Goal: Task Accomplishment & Management: Manage account settings

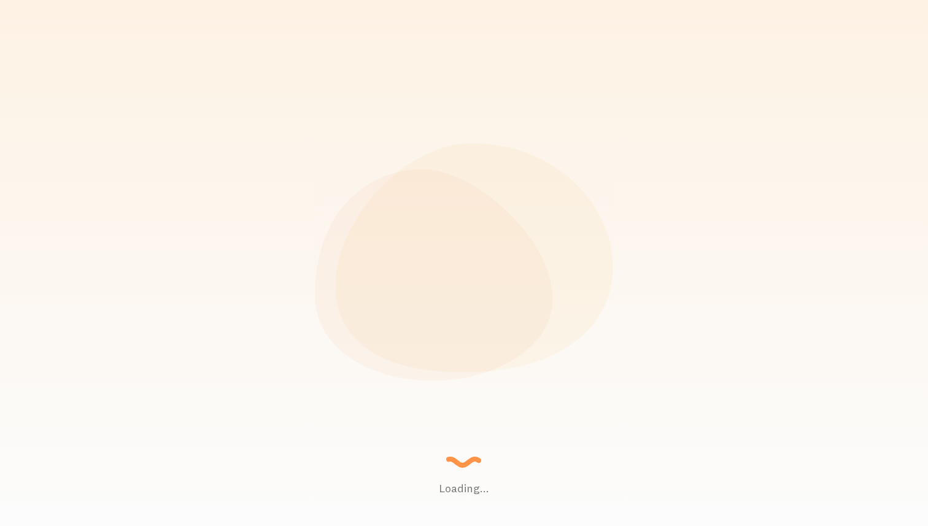
scroll to position [322, 727]
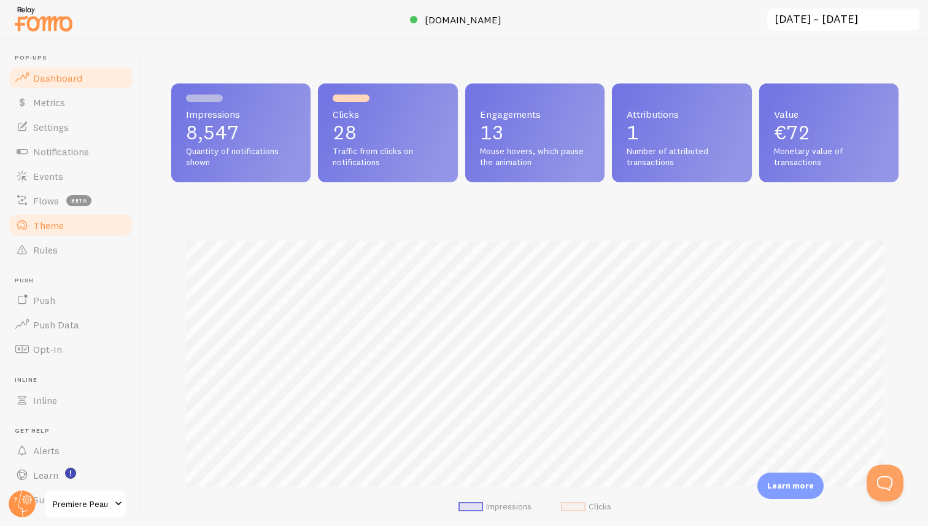
click at [48, 229] on span "Theme" at bounding box center [48, 225] width 31 height 12
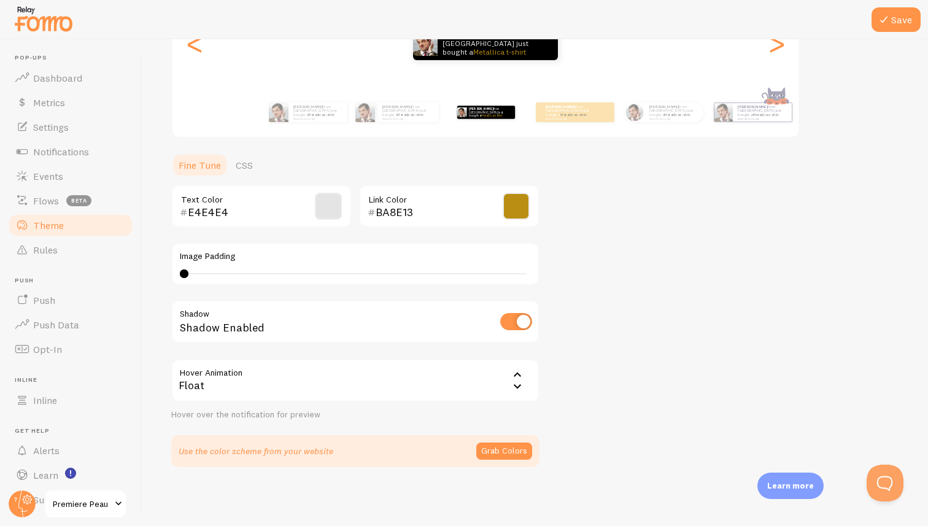
scroll to position [184, 0]
click at [65, 128] on span "Settings" at bounding box center [51, 127] width 36 height 12
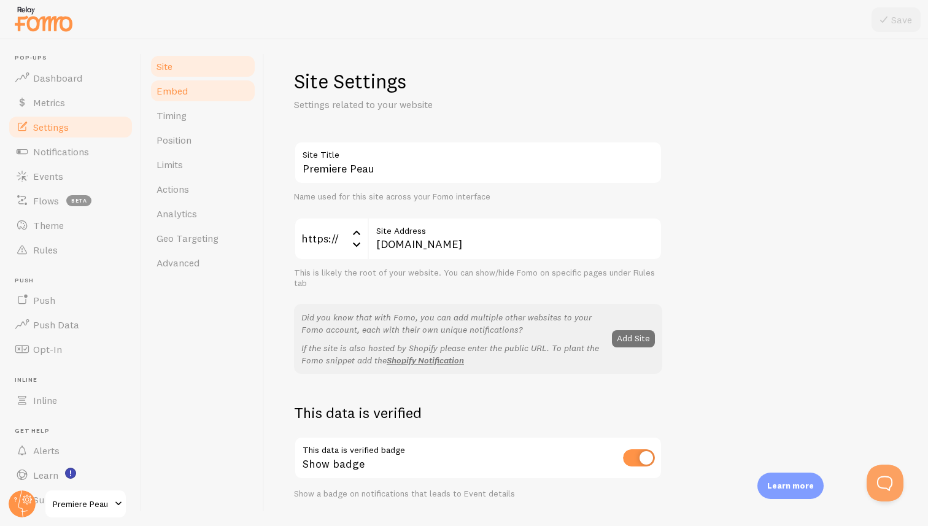
click at [185, 91] on span "Embed" at bounding box center [172, 91] width 31 height 12
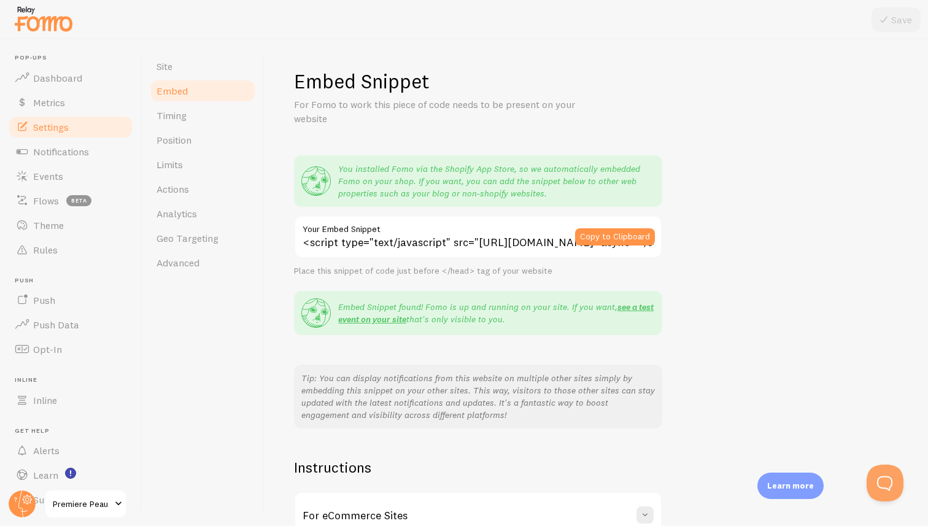
scroll to position [133, 0]
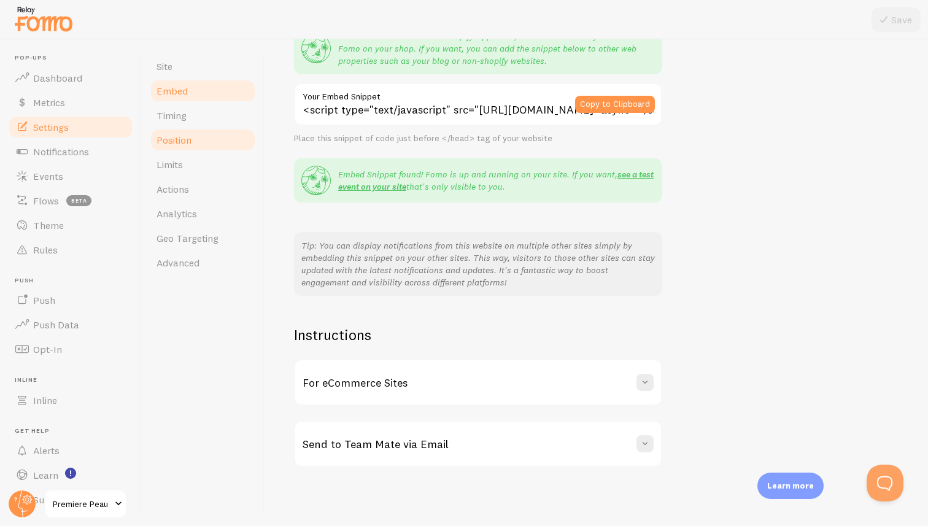
click at [195, 141] on link "Position" at bounding box center [202, 140] width 107 height 25
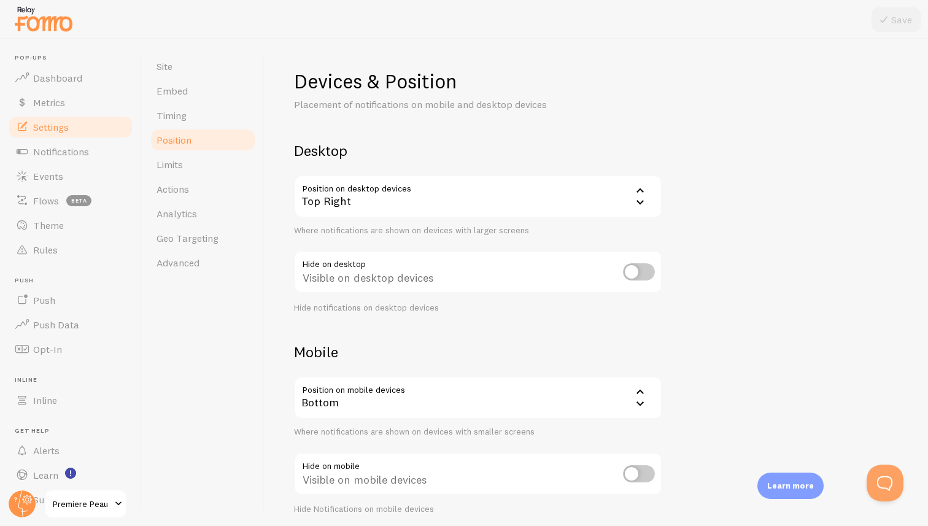
click at [480, 193] on div "Top Right" at bounding box center [478, 196] width 368 height 43
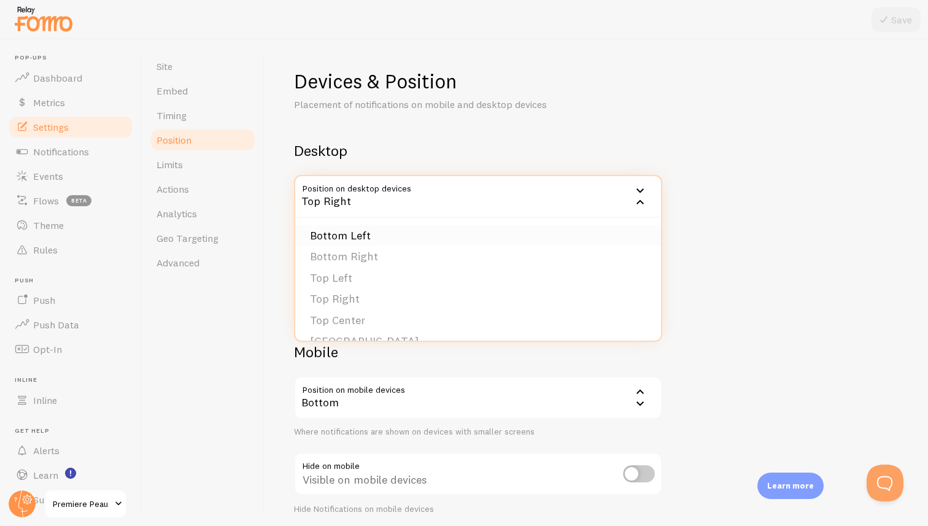
click at [368, 239] on li "Bottom Left" at bounding box center [478, 235] width 366 height 21
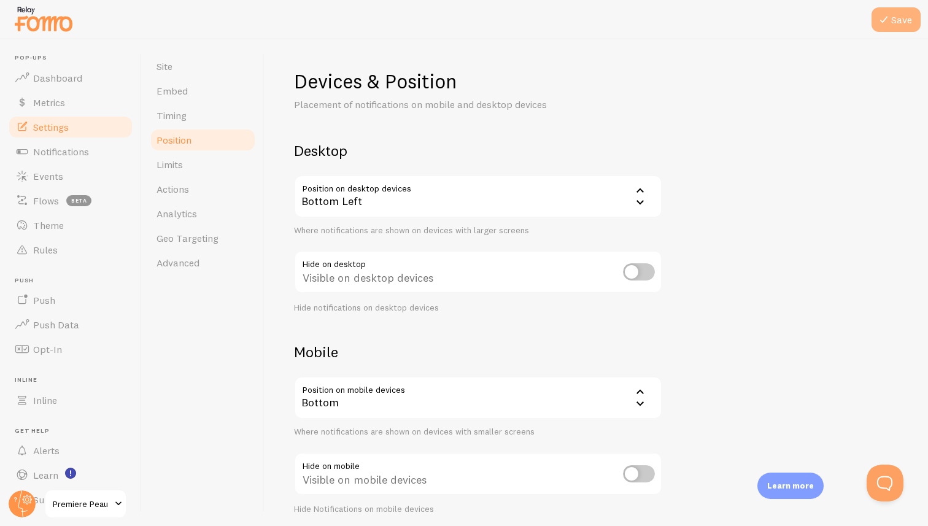
click at [895, 18] on button "Save" at bounding box center [896, 19] width 49 height 25
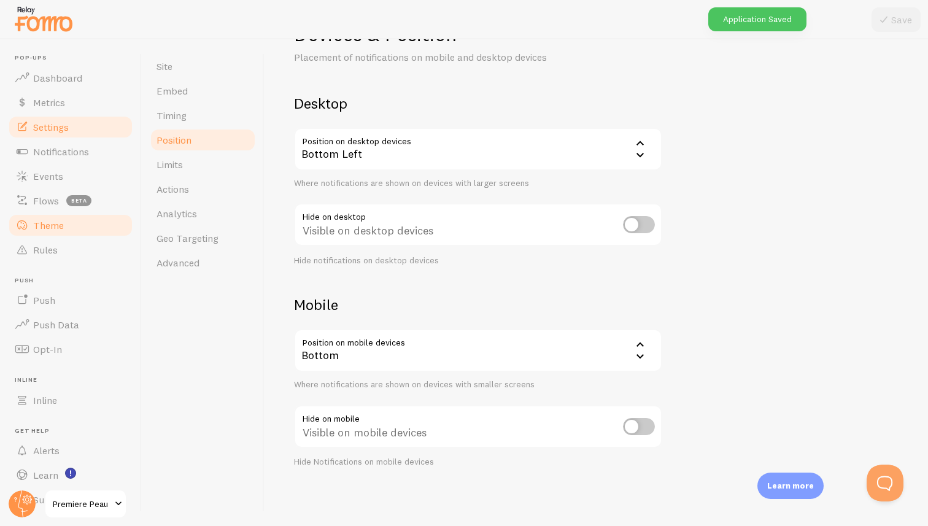
click at [38, 227] on span "Theme" at bounding box center [48, 225] width 31 height 12
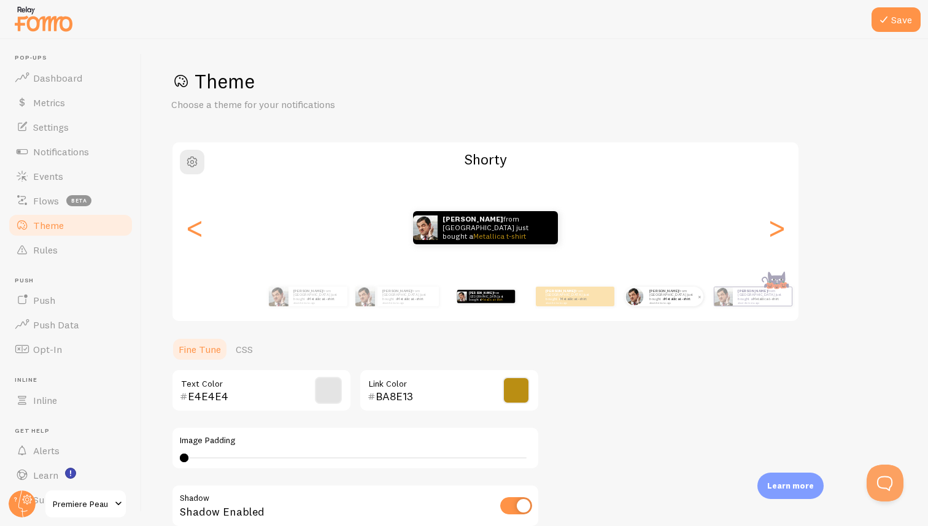
click at [649, 301] on small "about 4 minutes ago" at bounding box center [673, 302] width 48 height 2
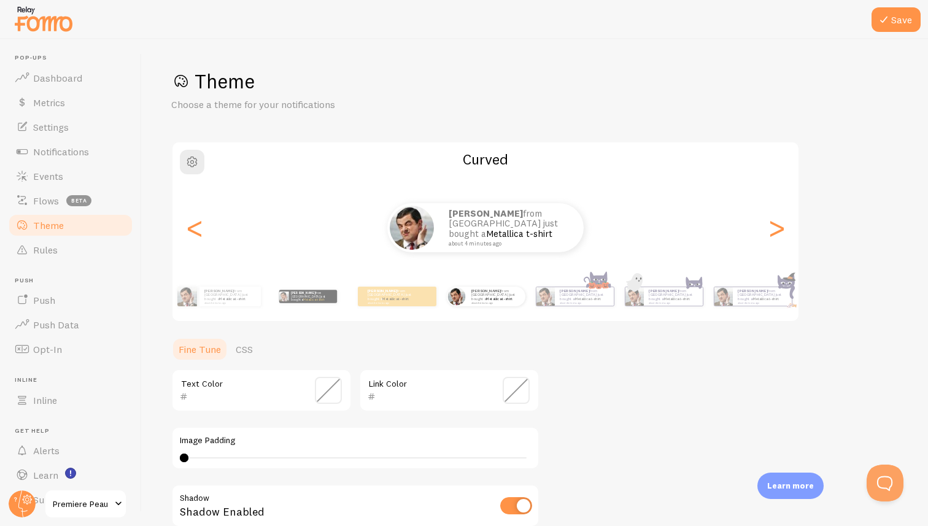
click at [329, 392] on span at bounding box center [328, 390] width 27 height 27
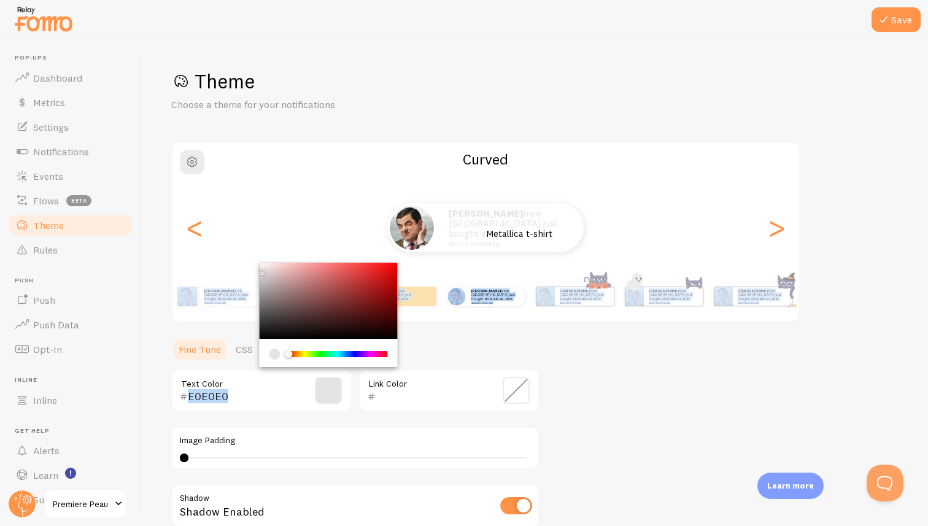
drag, startPoint x: 265, startPoint y: 296, endPoint x: 240, endPoint y: 272, distance: 33.9
click at [240, 272] on div "Theme Choose a theme for your notifications Curved [PERSON_NAME] from [GEOGRAPH…" at bounding box center [534, 360] width 727 height 582
type input "DEDEDE"
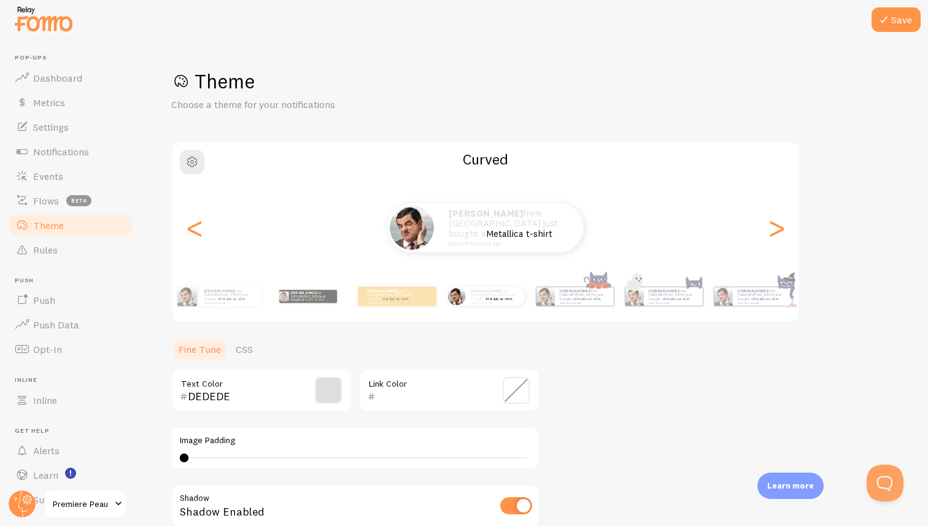
click at [524, 407] on div "Link Color" at bounding box center [449, 390] width 180 height 43
click at [514, 395] on span at bounding box center [516, 390] width 27 height 27
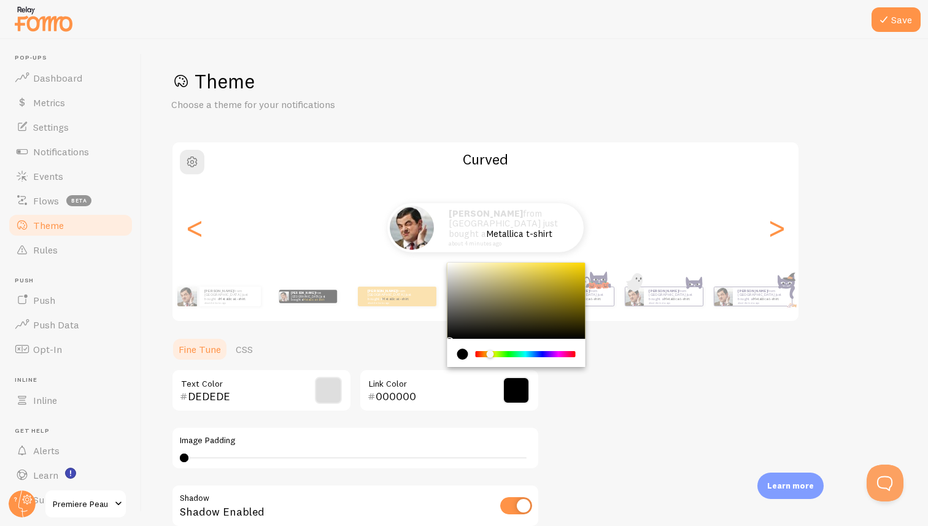
click at [490, 354] on div "Chrome color picker" at bounding box center [526, 354] width 98 height 6
type input "B9A221"
drag, startPoint x: 551, startPoint y: 277, endPoint x: 560, endPoint y: 284, distance: 11.1
click at [560, 284] on div "Chrome color picker" at bounding box center [516, 301] width 138 height 76
click at [671, 367] on div "Theme Choose a theme for your notifications Curved [PERSON_NAME] from [GEOGRAPH…" at bounding box center [534, 360] width 727 height 582
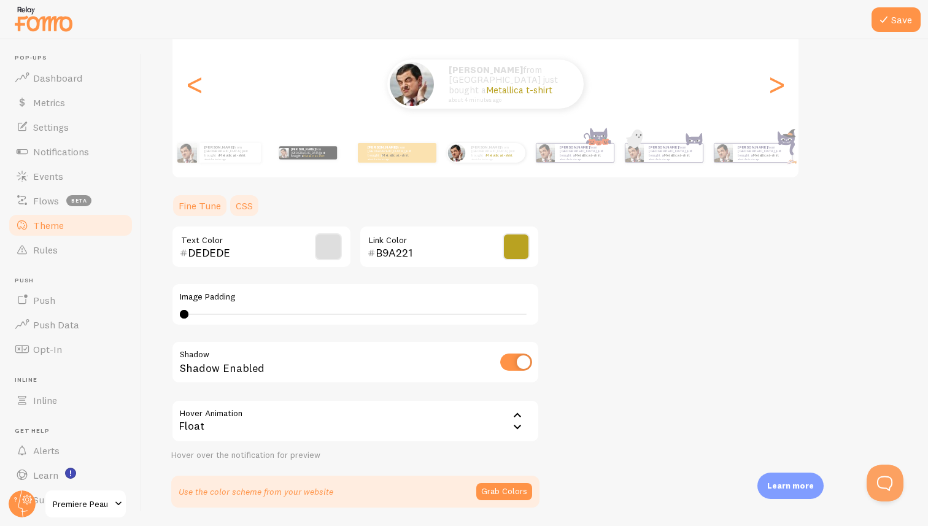
click at [245, 211] on link "CSS" at bounding box center [244, 205] width 32 height 25
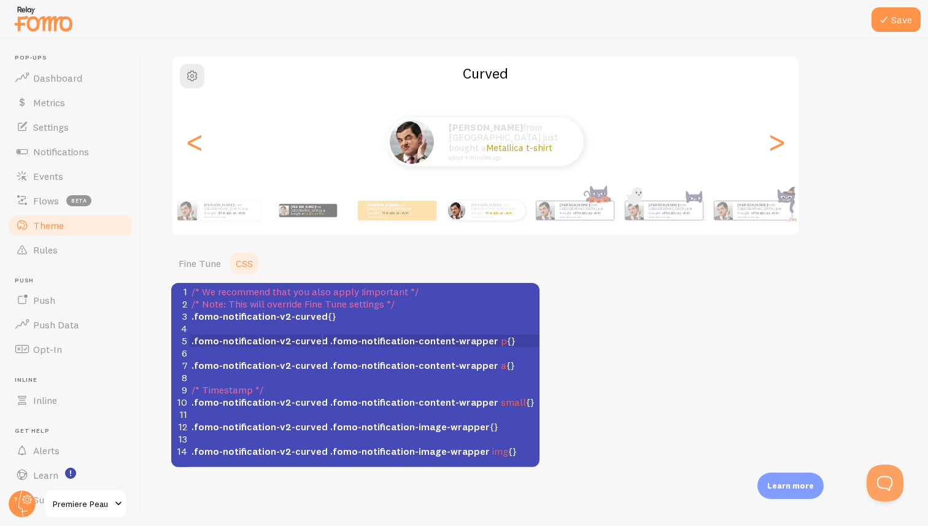
scroll to position [5, 0]
type textarea "/* We recommend that you also apply !important */ /* Note: This will override F…"
click at [330, 340] on span ".fomo-notification-content-wrapper" at bounding box center [414, 340] width 168 height 12
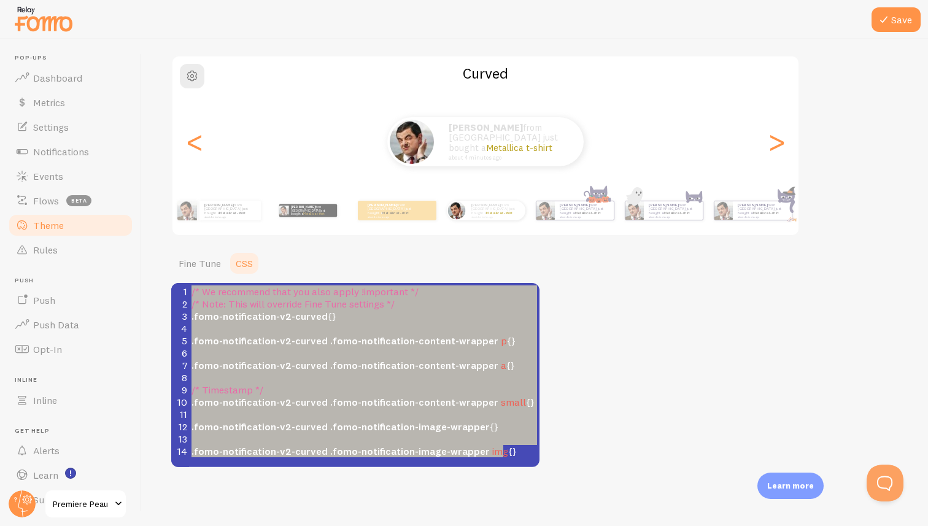
click at [285, 323] on pre "​" at bounding box center [364, 328] width 350 height 12
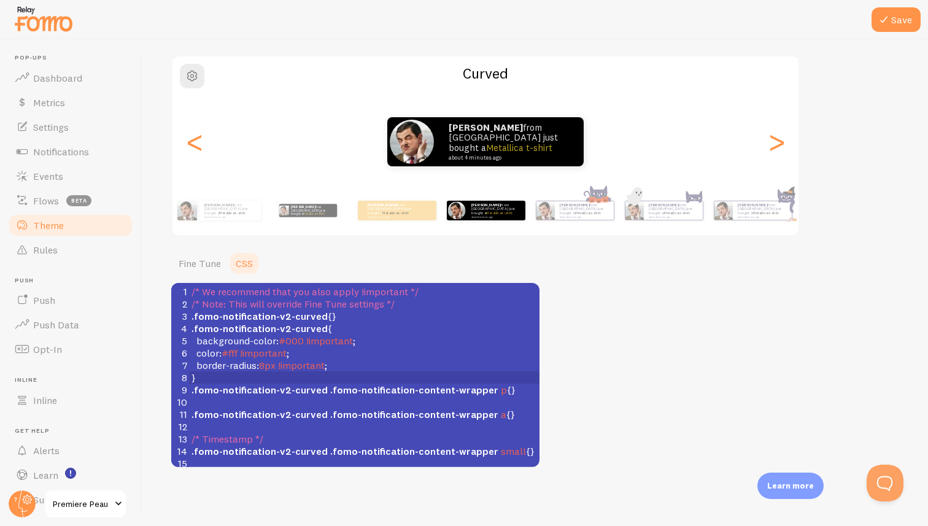
click at [308, 362] on span "!important" at bounding box center [301, 365] width 47 height 12
type textarea "border-radius: 8px !important;"
click at [308, 362] on span "!important" at bounding box center [301, 365] width 47 height 12
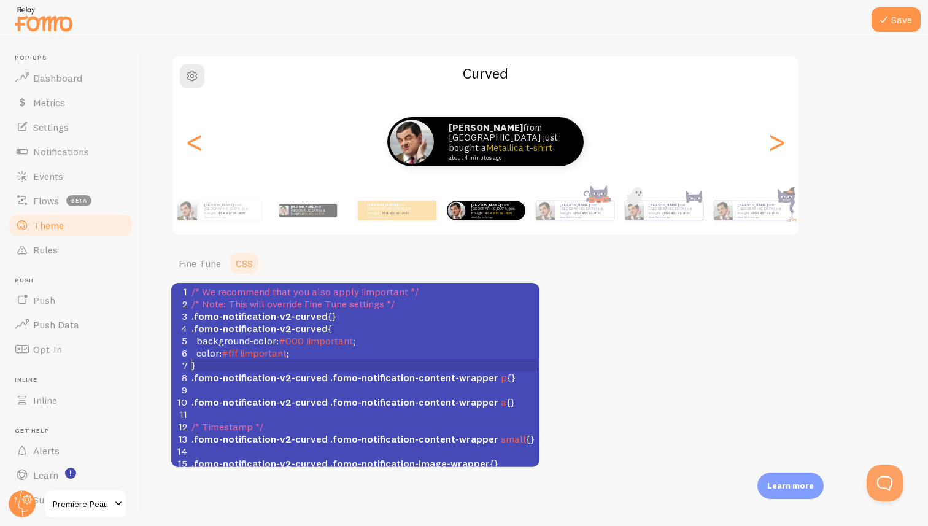
click at [610, 311] on div "Theme Choose a theme for your notifications Curved [PERSON_NAME] from [GEOGRAPH…" at bounding box center [534, 225] width 727 height 484
click at [524, 262] on ul "Fine Tune CSS" at bounding box center [355, 263] width 368 height 25
click at [195, 262] on link "Fine Tune" at bounding box center [199, 263] width 57 height 25
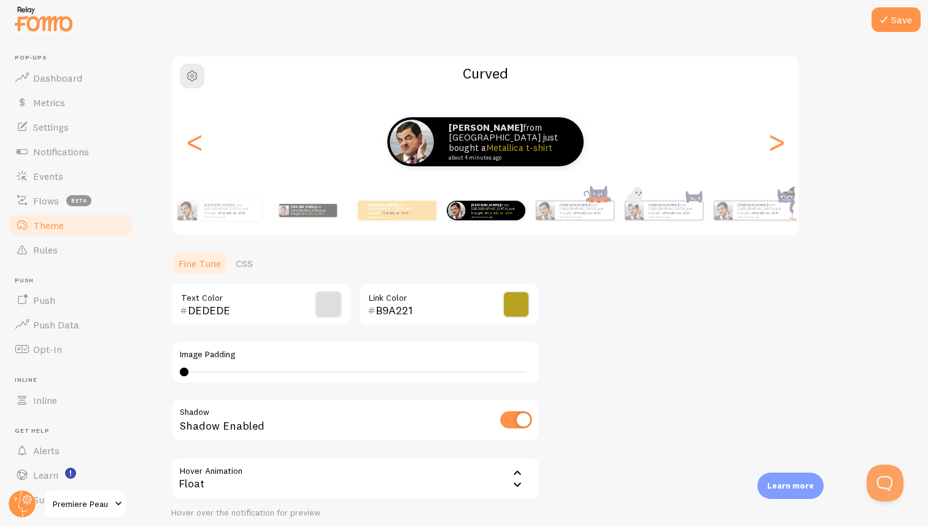
scroll to position [102, 0]
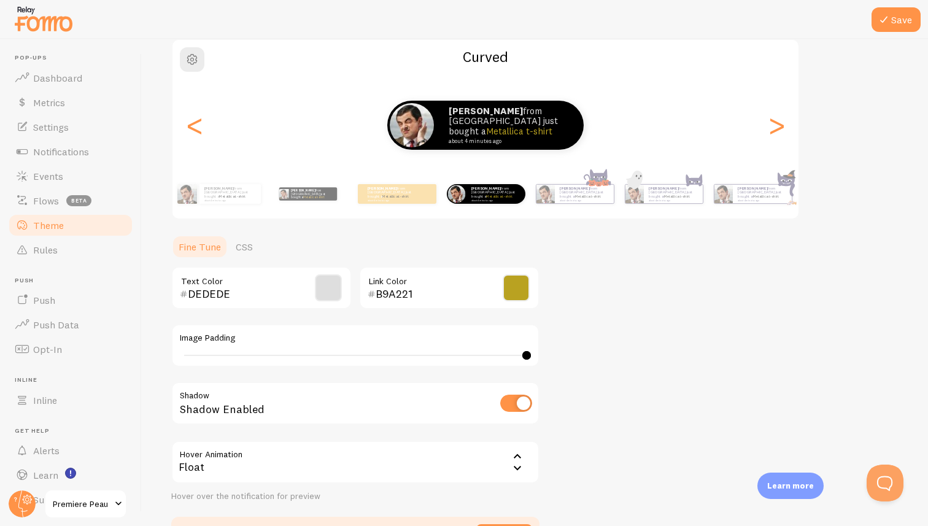
drag, startPoint x: 185, startPoint y: 354, endPoint x: 526, endPoint y: 358, distance: 340.7
click at [526, 358] on div at bounding box center [526, 355] width 9 height 9
click at [335, 357] on div "40" at bounding box center [355, 355] width 351 height 10
type input "20"
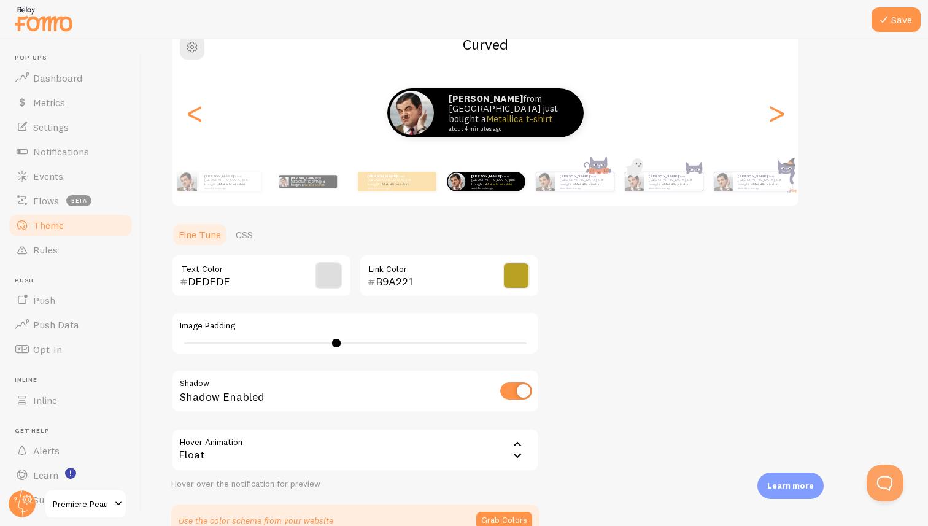
scroll to position [108, 0]
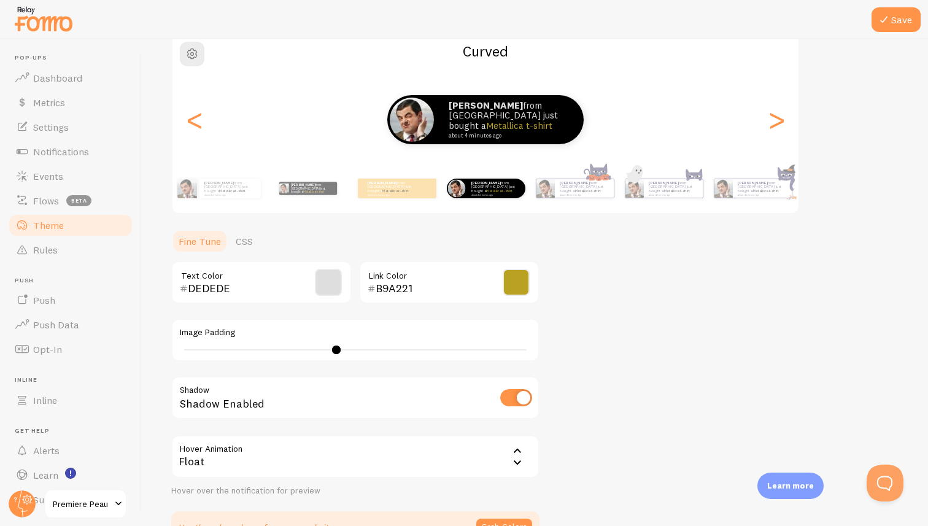
click at [515, 278] on span at bounding box center [516, 282] width 27 height 27
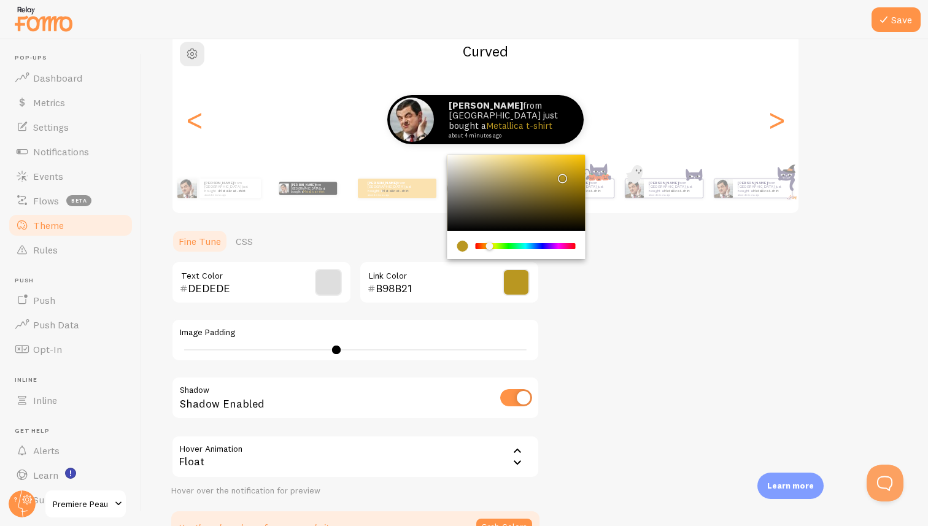
type input "B99721"
click at [489, 245] on div "Chrome color picker" at bounding box center [488, 245] width 7 height 7
click at [616, 336] on div "Theme Choose a theme for your notifications Curved [PERSON_NAME] from [GEOGRAPH…" at bounding box center [534, 252] width 727 height 582
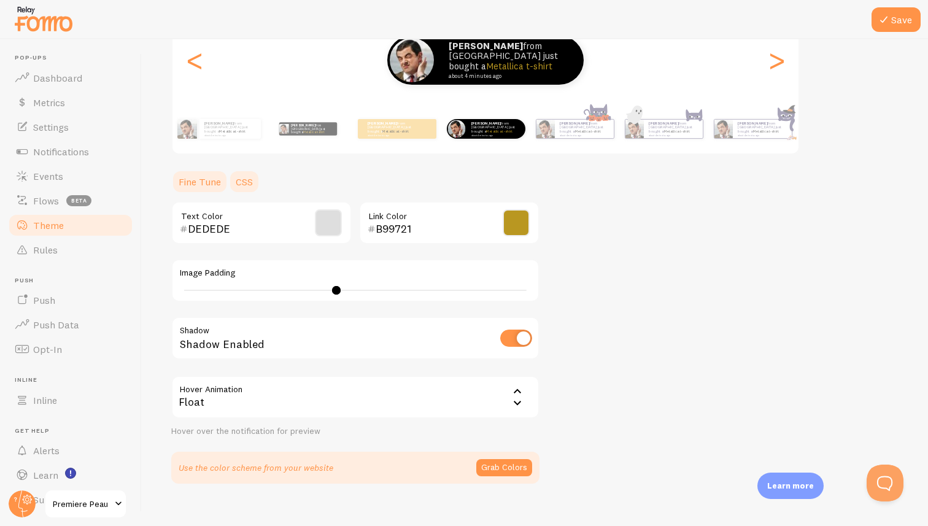
scroll to position [184, 0]
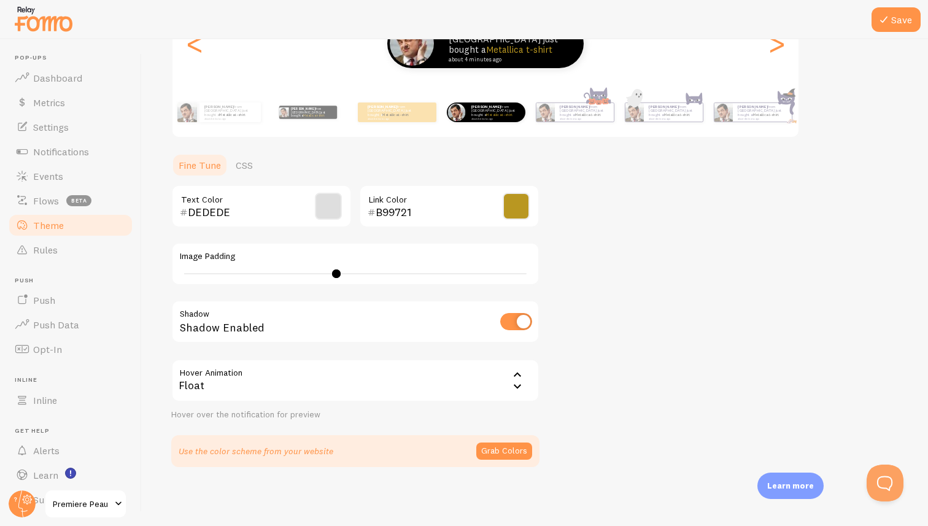
click at [515, 322] on input "checkbox" at bounding box center [516, 321] width 32 height 17
checkbox input "true"
click at [385, 370] on div "Float" at bounding box center [355, 380] width 368 height 43
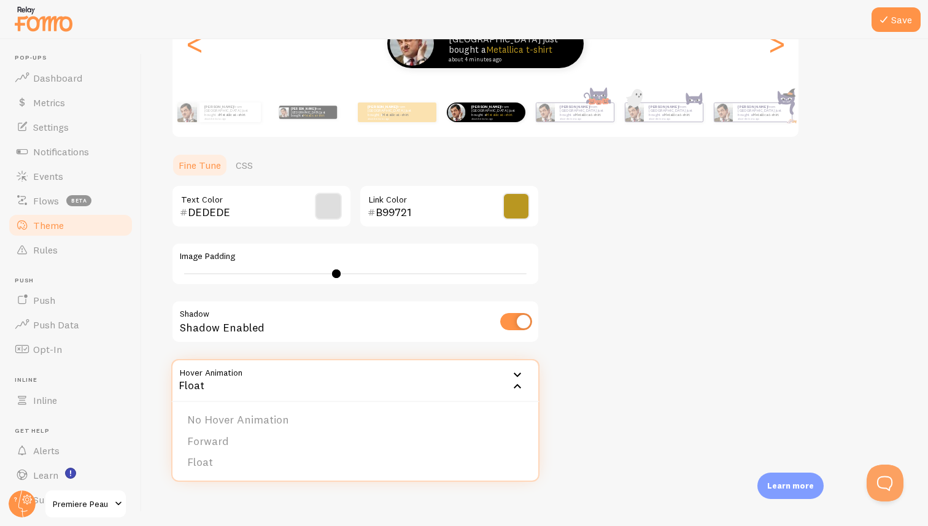
click at [619, 353] on div "Theme Choose a theme for your notifications Curved [PERSON_NAME] from [GEOGRAPH…" at bounding box center [534, 176] width 727 height 582
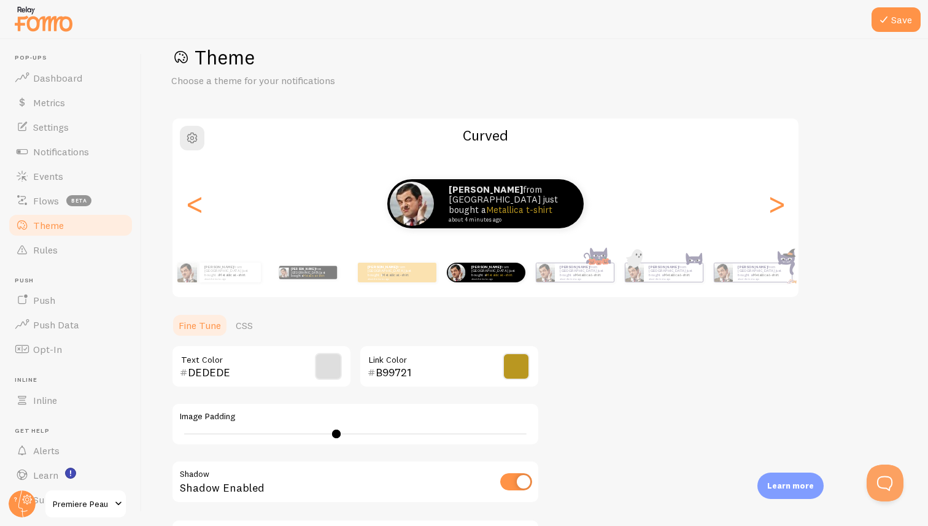
scroll to position [0, 0]
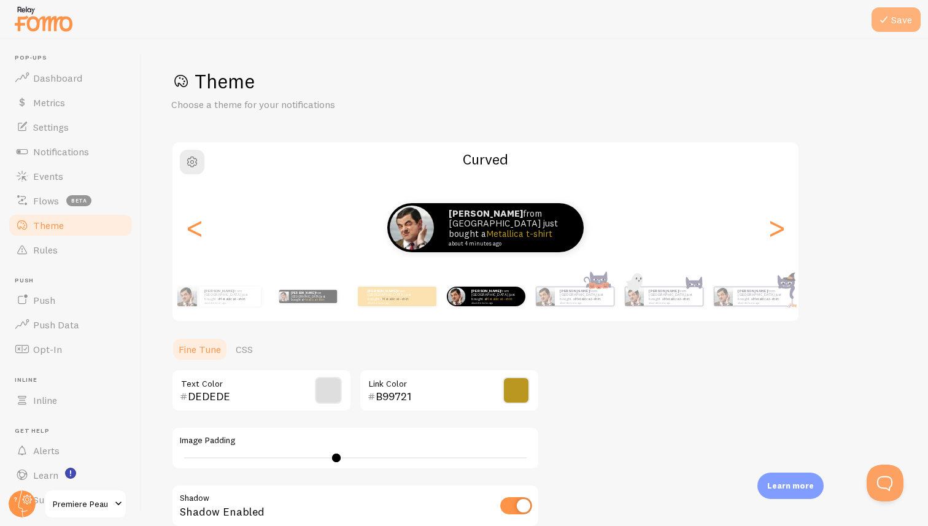
click at [904, 15] on button "Save" at bounding box center [896, 19] width 49 height 25
